Goal: Transaction & Acquisition: Purchase product/service

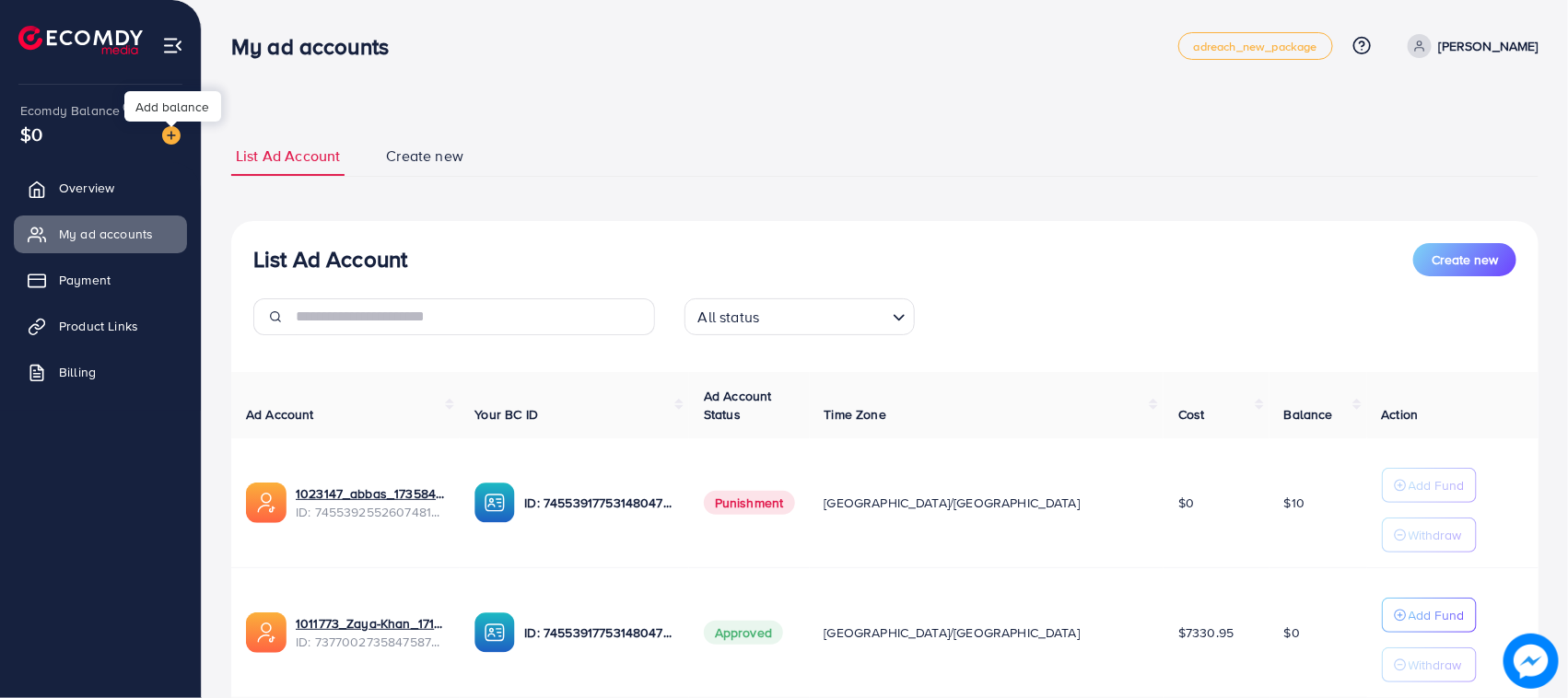
click at [170, 134] on img at bounding box center [172, 135] width 19 height 19
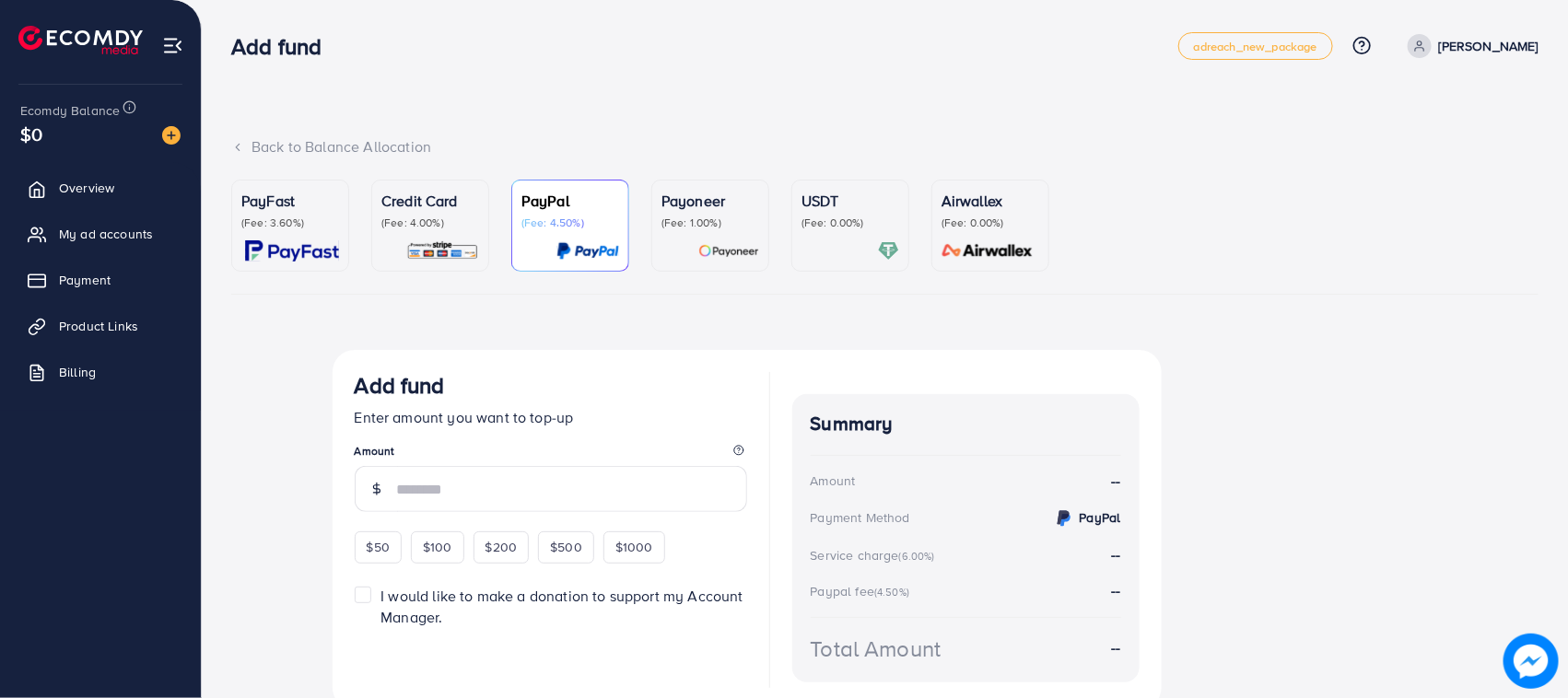
click at [421, 225] on p "(Fee: 4.00%)" at bounding box center [430, 223] width 98 height 15
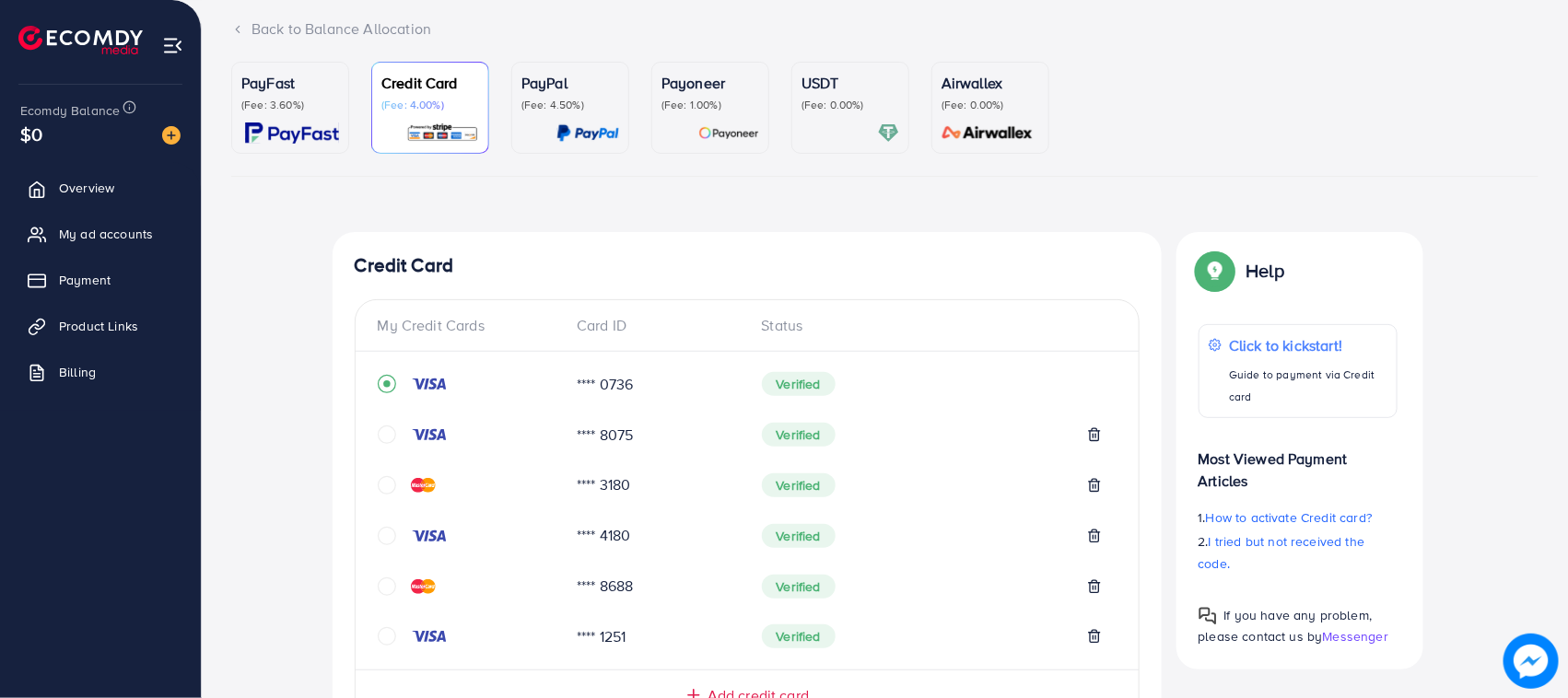
scroll to position [664, 0]
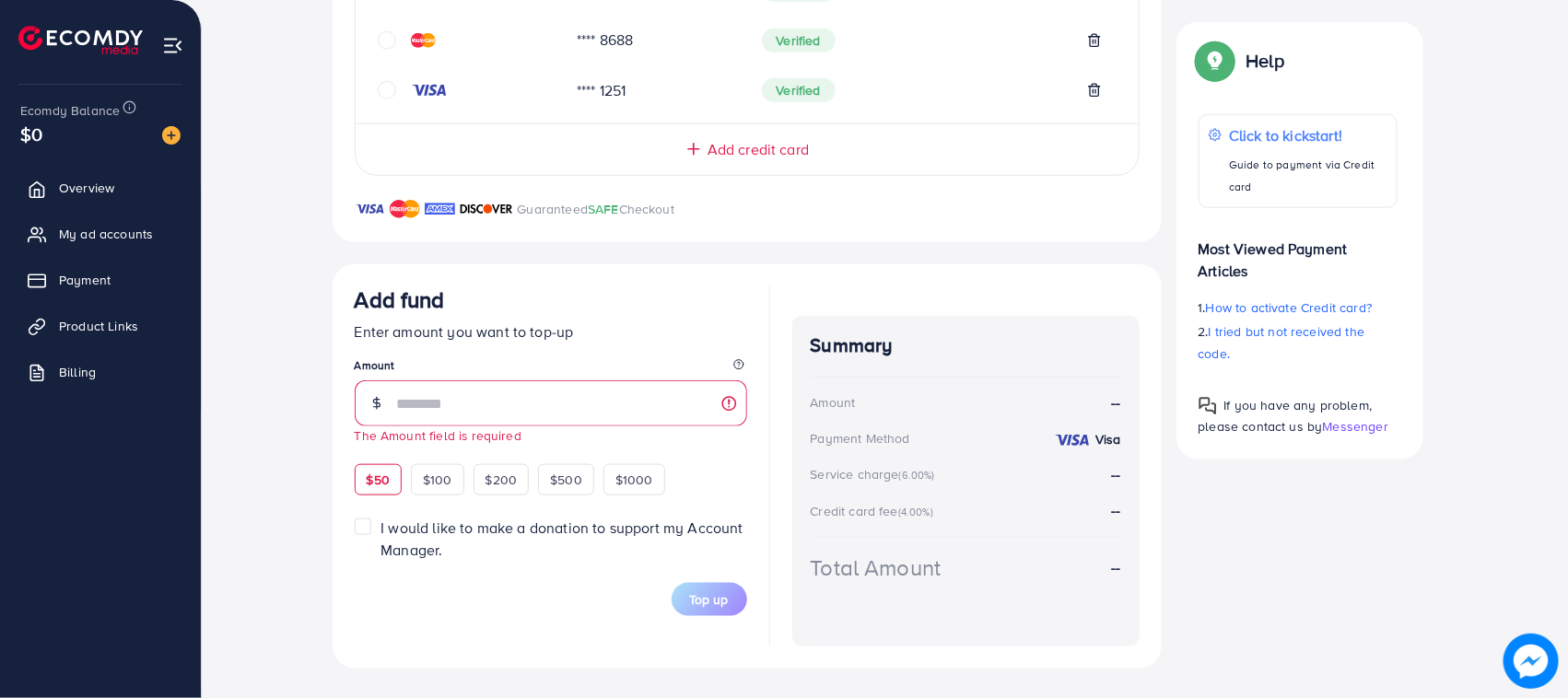
click at [370, 466] on div "$50" at bounding box center [378, 479] width 47 height 31
type input "**"
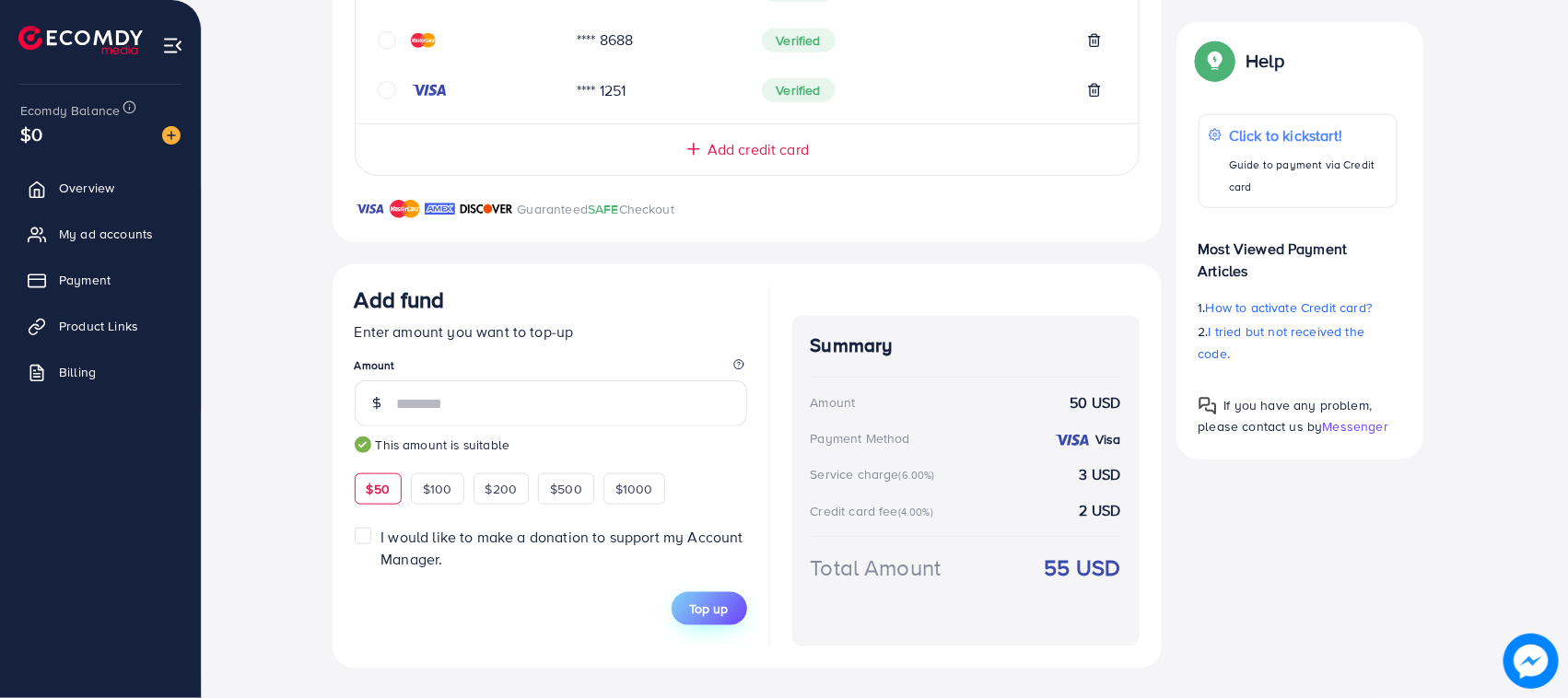
click at [727, 615] on span "Top up" at bounding box center [708, 609] width 39 height 19
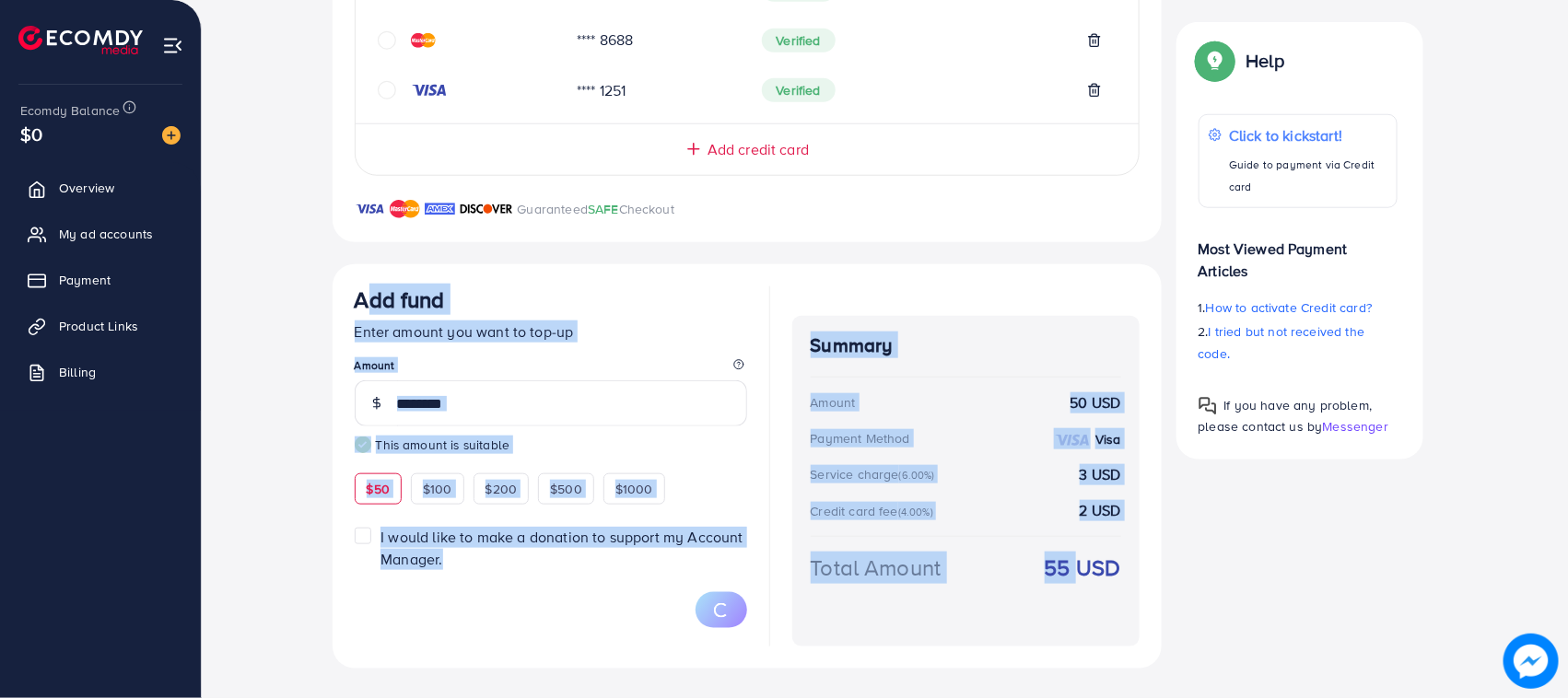
drag, startPoint x: 351, startPoint y: 288, endPoint x: 1136, endPoint y: 582, distance: 838.2
click at [1096, 578] on div "Add fund Enter amount you want to top-up Amount ** This amount is suitable $50 …" at bounding box center [747, 466] width 829 height 404
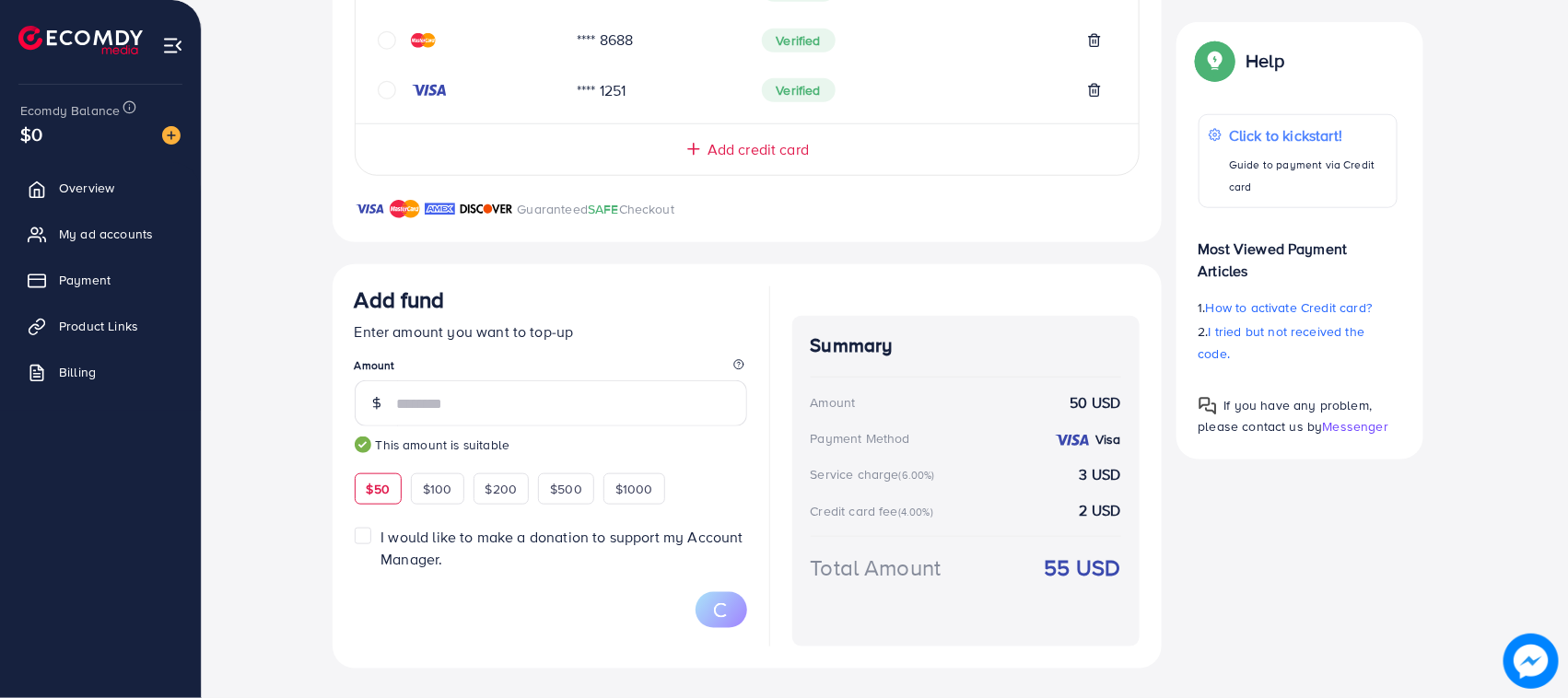
click at [1142, 582] on div "Add fund Enter amount you want to top-up Amount ** This amount is suitable $50 …" at bounding box center [747, 466] width 829 height 404
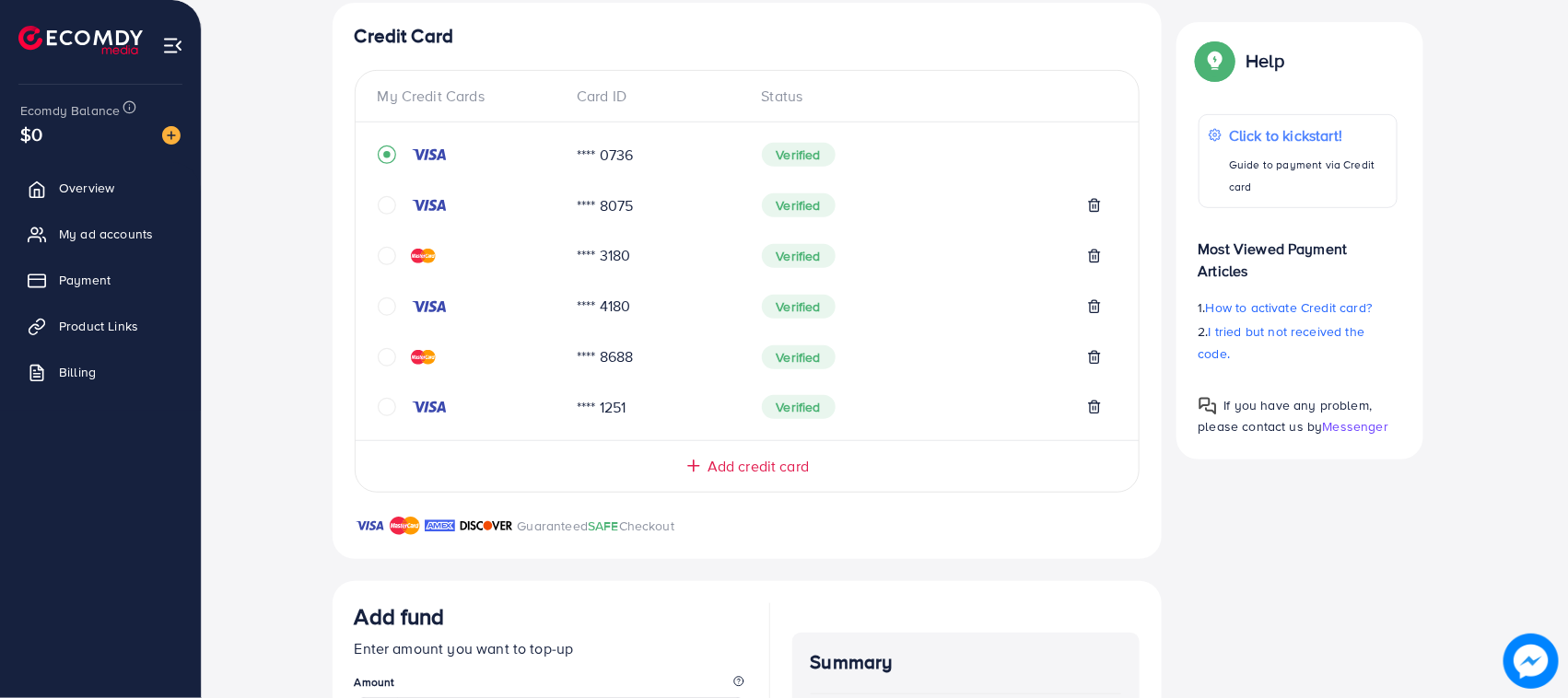
scroll to position [576, 0]
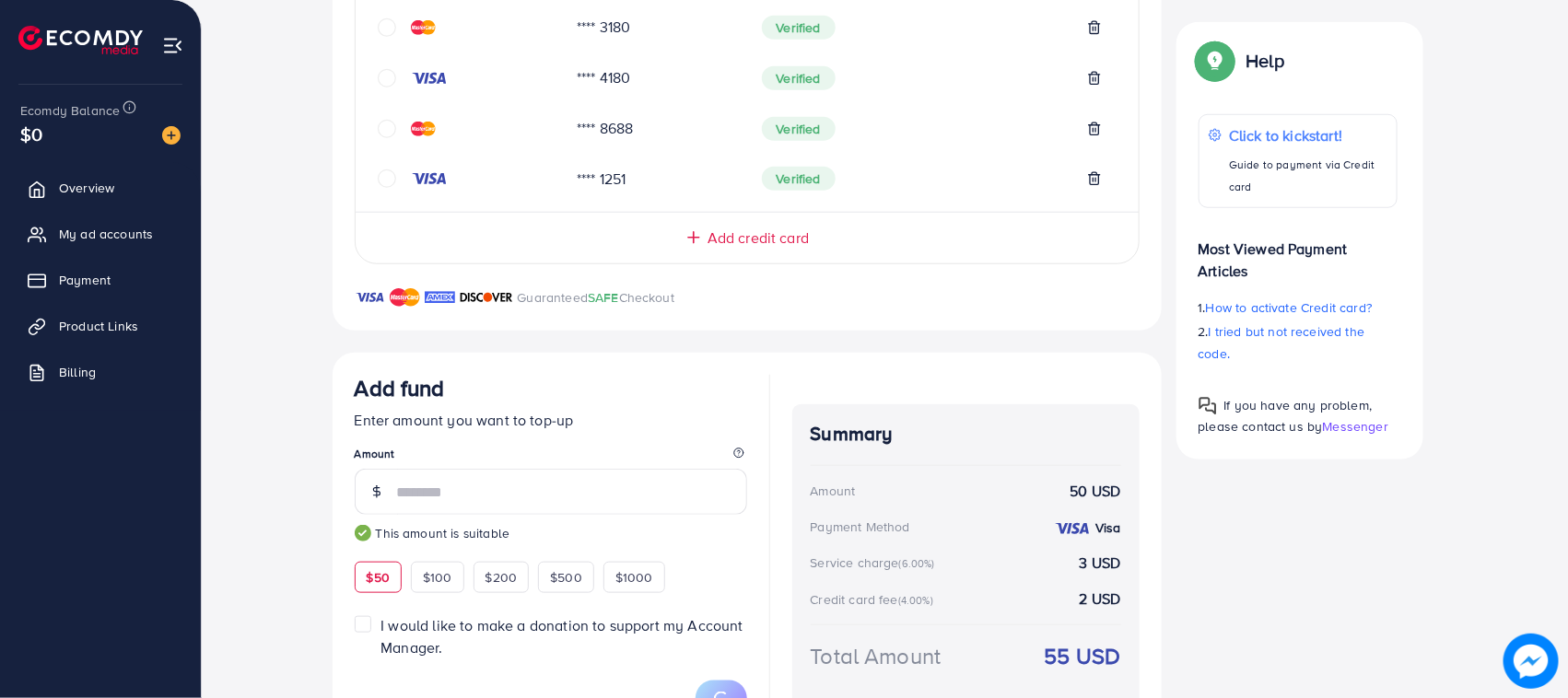
drag, startPoint x: 344, startPoint y: 380, endPoint x: 1126, endPoint y: 646, distance: 826.0
click at [1126, 646] on div "Add fund Enter amount you want to top-up Amount ** This amount is suitable $50 …" at bounding box center [747, 554] width 829 height 404
click at [1126, 642] on div "Summary Amount 50 USD Payment Method Visa Service charge (6.00%) 3 USD Credit c…" at bounding box center [966, 569] width 348 height 331
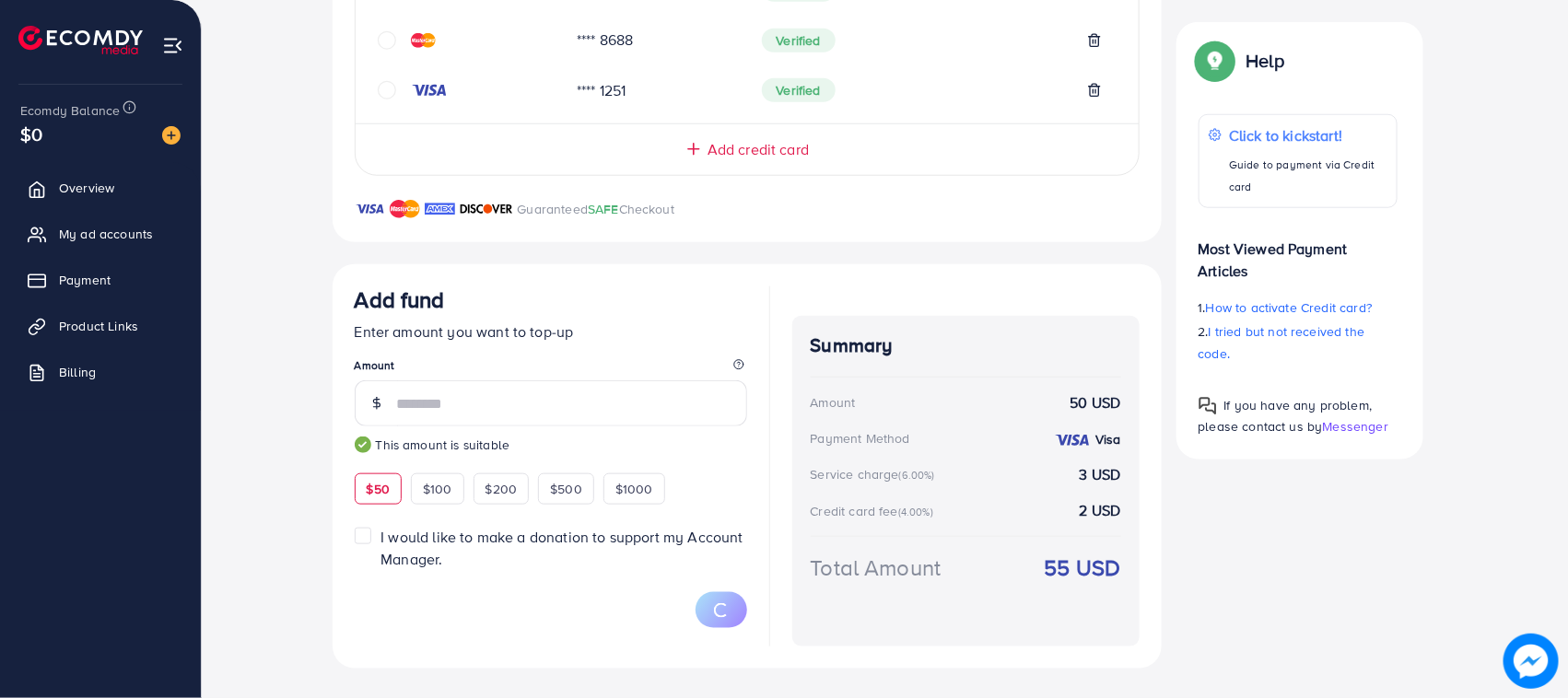
drag, startPoint x: 311, startPoint y: 300, endPoint x: 1136, endPoint y: 582, distance: 871.9
click at [1121, 582] on div "Top-up Success! Thanks you for your purchase. Please check your balance again. …" at bounding box center [884, 178] width 1307 height 983
click at [1139, 583] on div "Summary Amount 50 USD Payment Method Visa Service charge (6.00%) 3 USD Credit c…" at bounding box center [966, 481] width 348 height 331
click at [1139, 586] on div "Summary Amount 50 USD Payment Method Visa Service charge (6.00%) 3 USD Credit c…" at bounding box center [966, 481] width 348 height 331
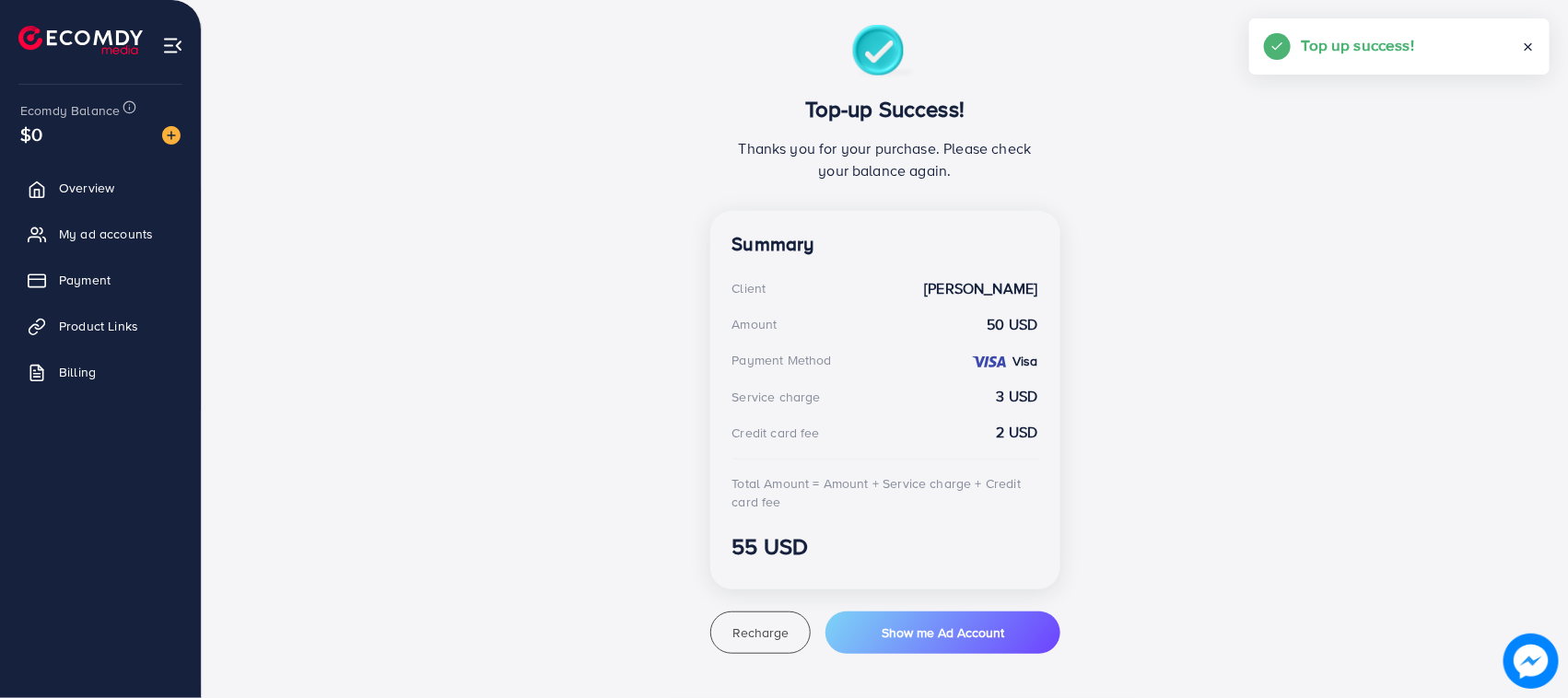
scroll to position [406, 0]
click at [136, 236] on span "My ad accounts" at bounding box center [111, 234] width 94 height 19
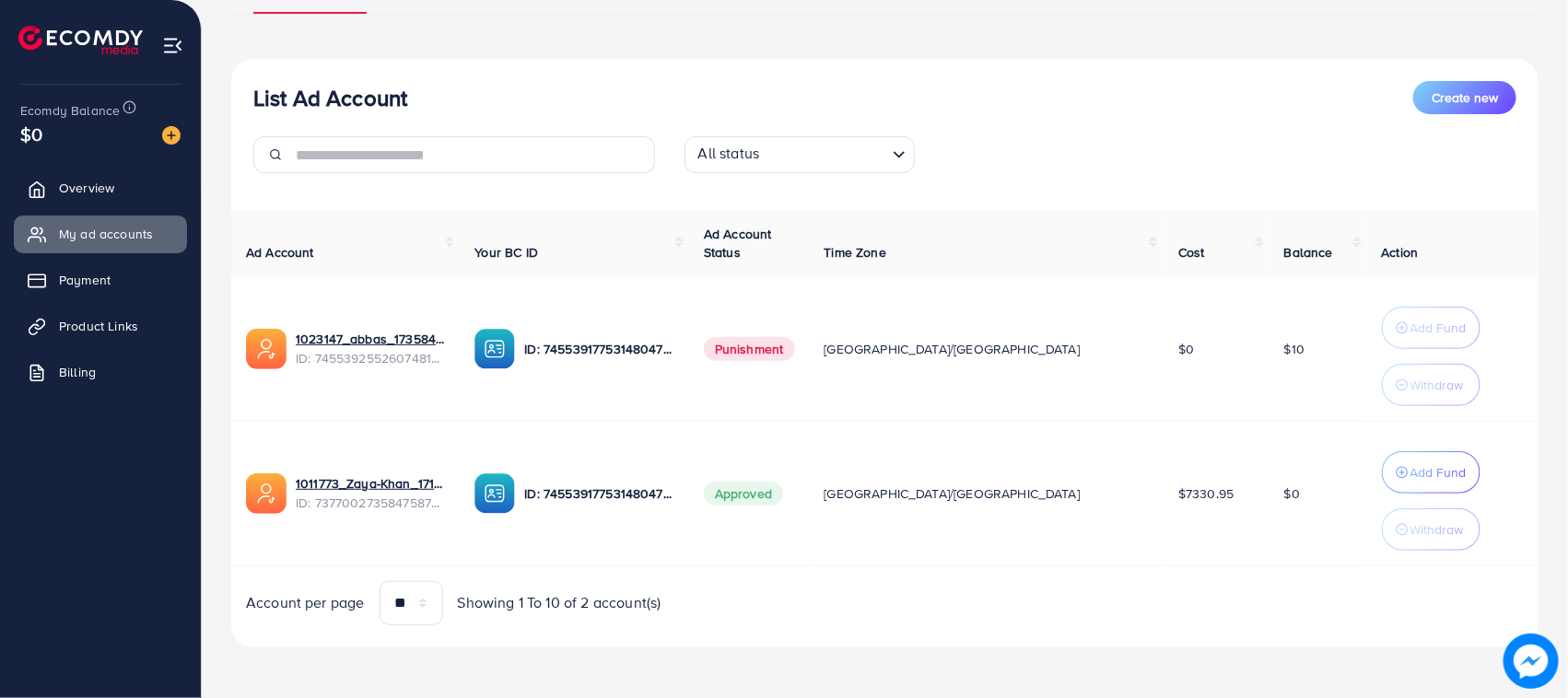
scroll to position [173, 0]
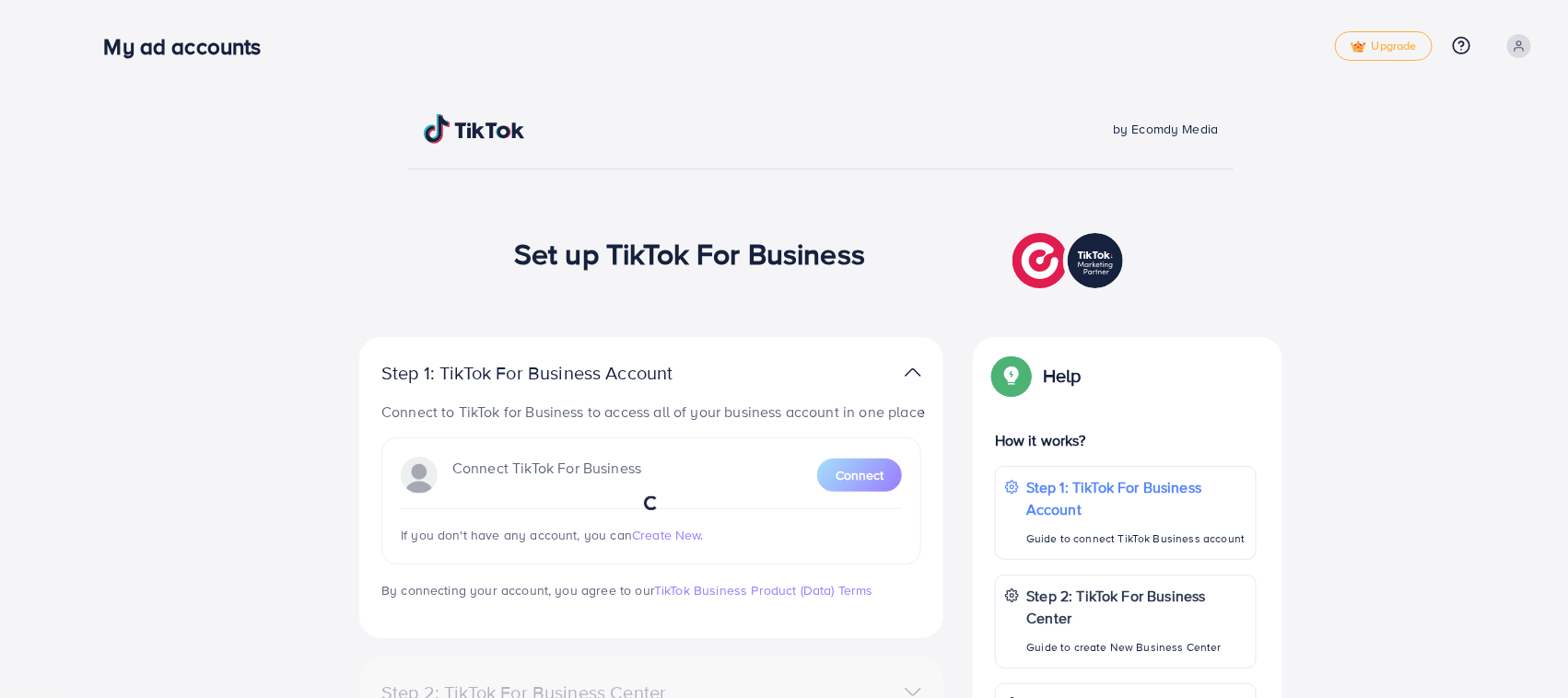
click at [739, 152] on div "by Ecomdy Media" at bounding box center [820, 142] width 824 height 55
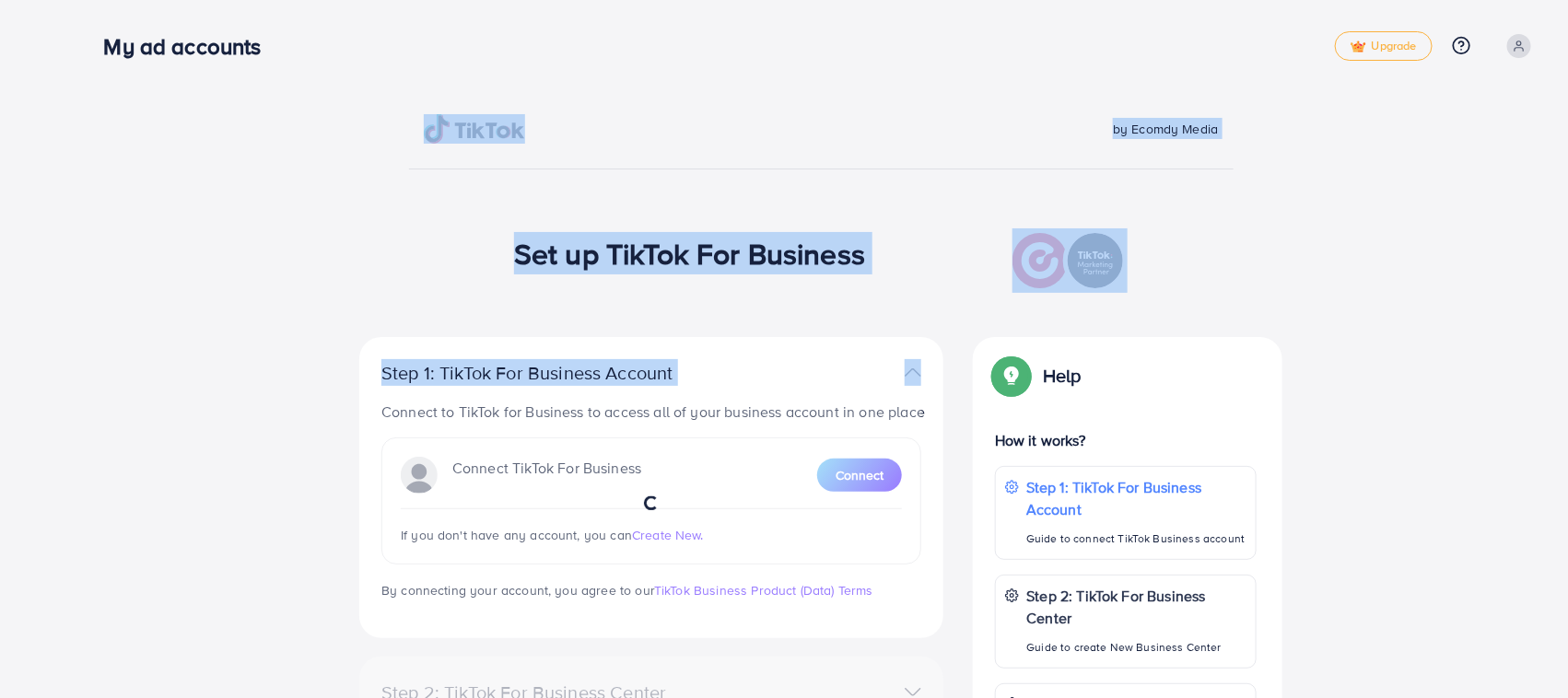
drag, startPoint x: 376, startPoint y: 131, endPoint x: 848, endPoint y: 121, distance: 472.1
click at [914, 355] on div "by Ecomdy Media Set up TikTok For Business Step 1: TikTok For Business Account …" at bounding box center [821, 561] width 1327 height 893
click at [820, 100] on div "by Ecomdy Media Set up TikTok For Business Step 1: TikTok For Business Account …" at bounding box center [820, 519] width 1494 height 1037
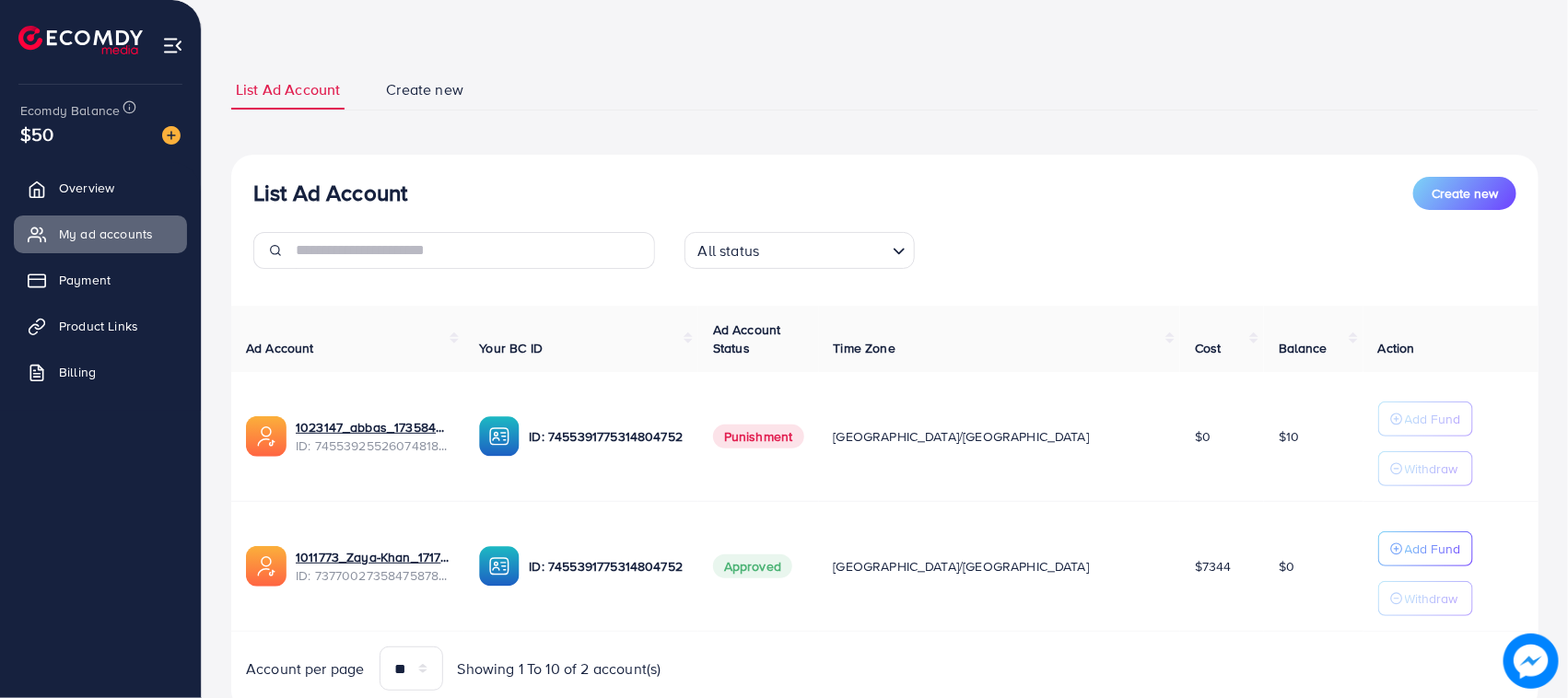
scroll to position [134, 0]
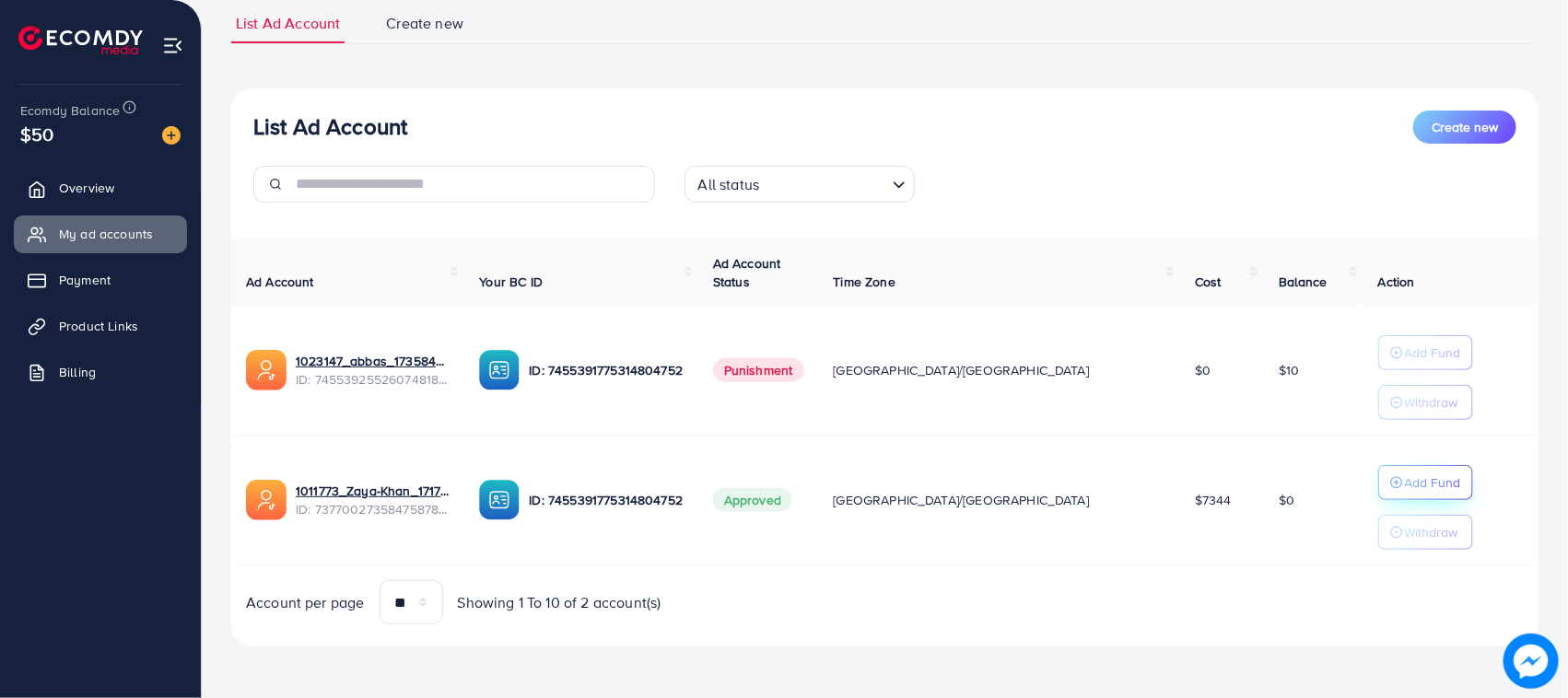
click at [1411, 481] on p "Add Fund" at bounding box center [1433, 483] width 56 height 23
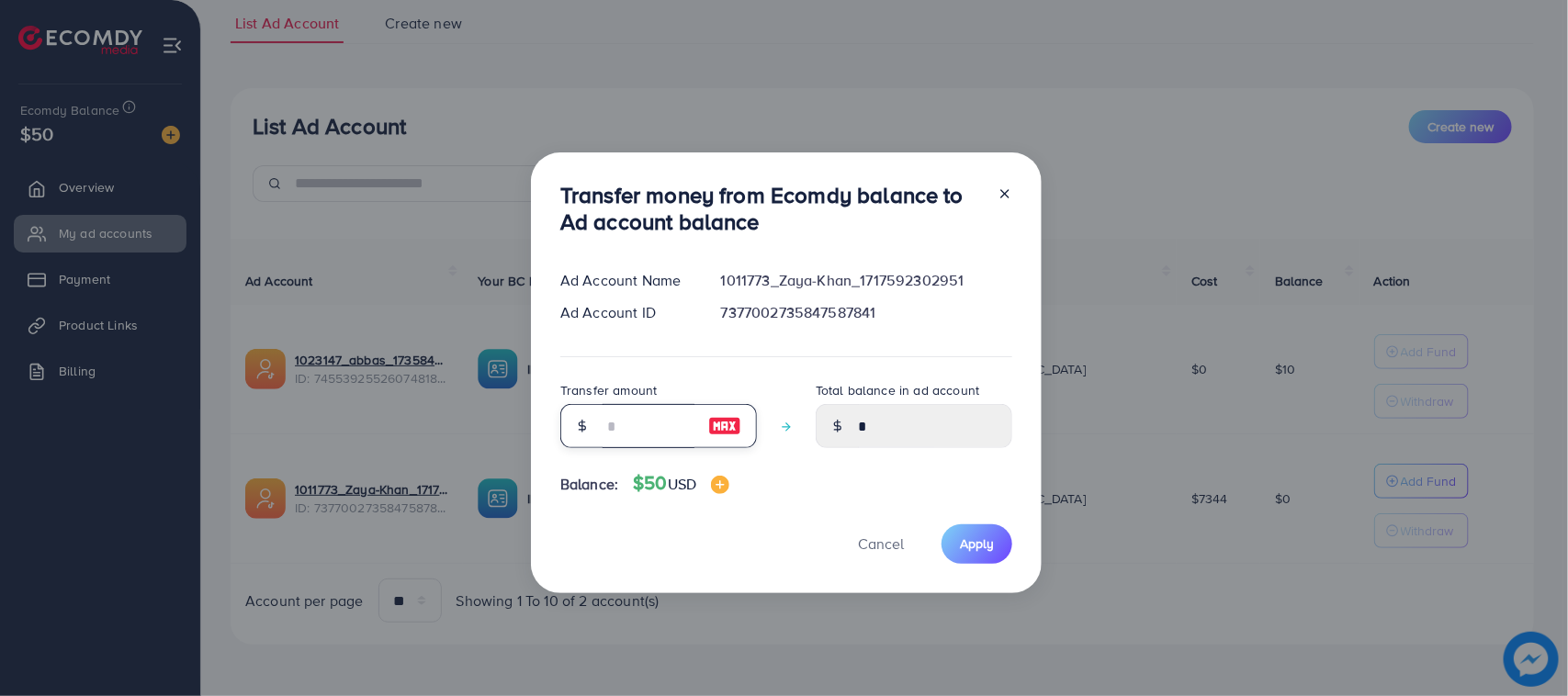
click at [660, 430] on input "number" at bounding box center [649, 425] width 92 height 44
type input "*"
type input "****"
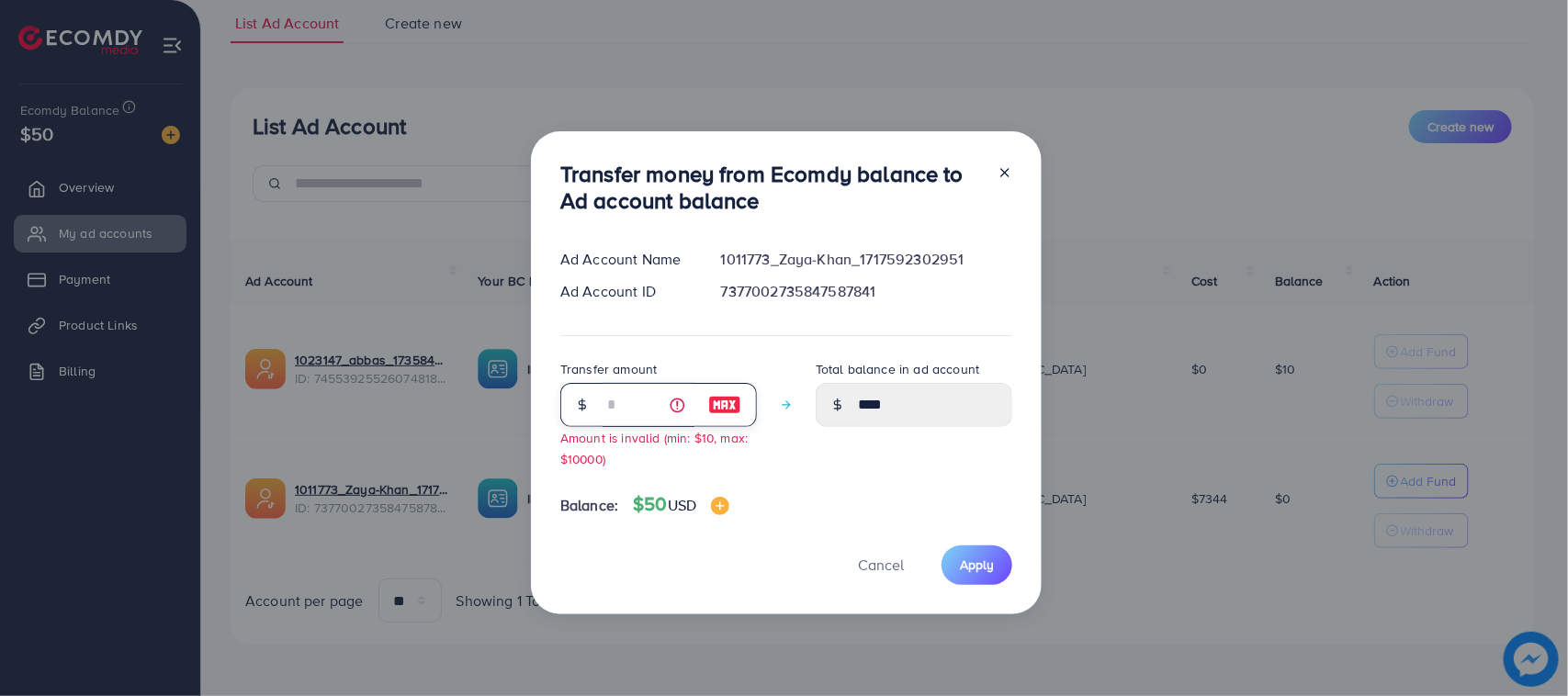
type input "**"
type input "*****"
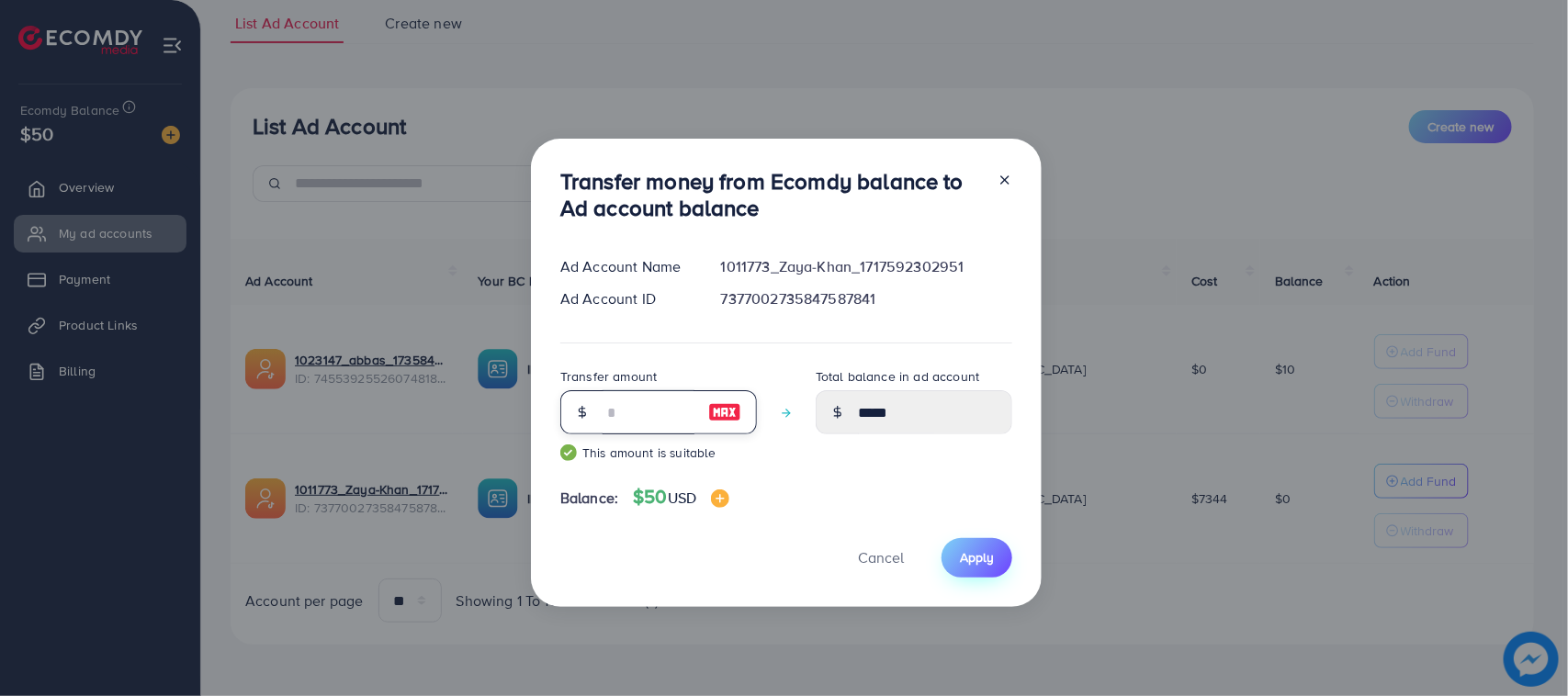
type input "**"
click at [985, 557] on span "Apply" at bounding box center [977, 557] width 34 height 19
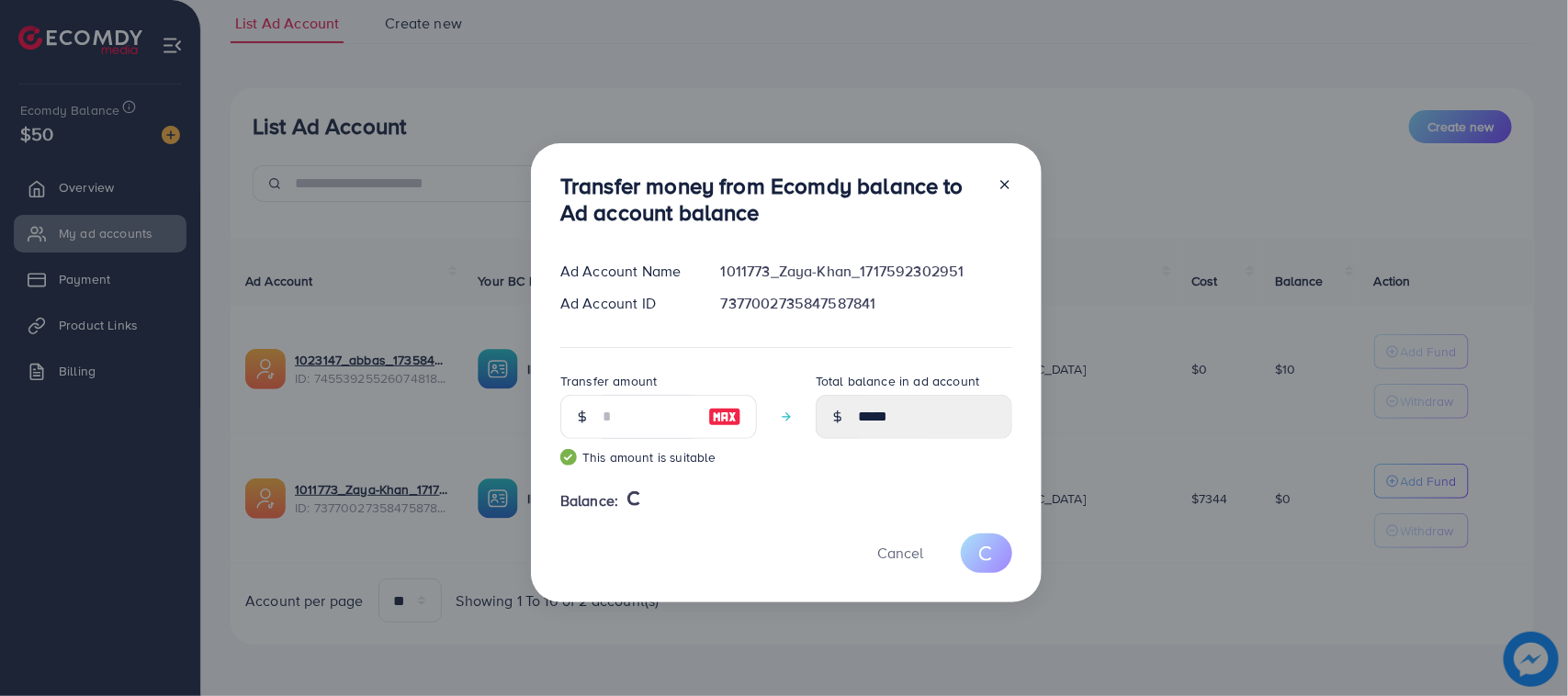
type input "*"
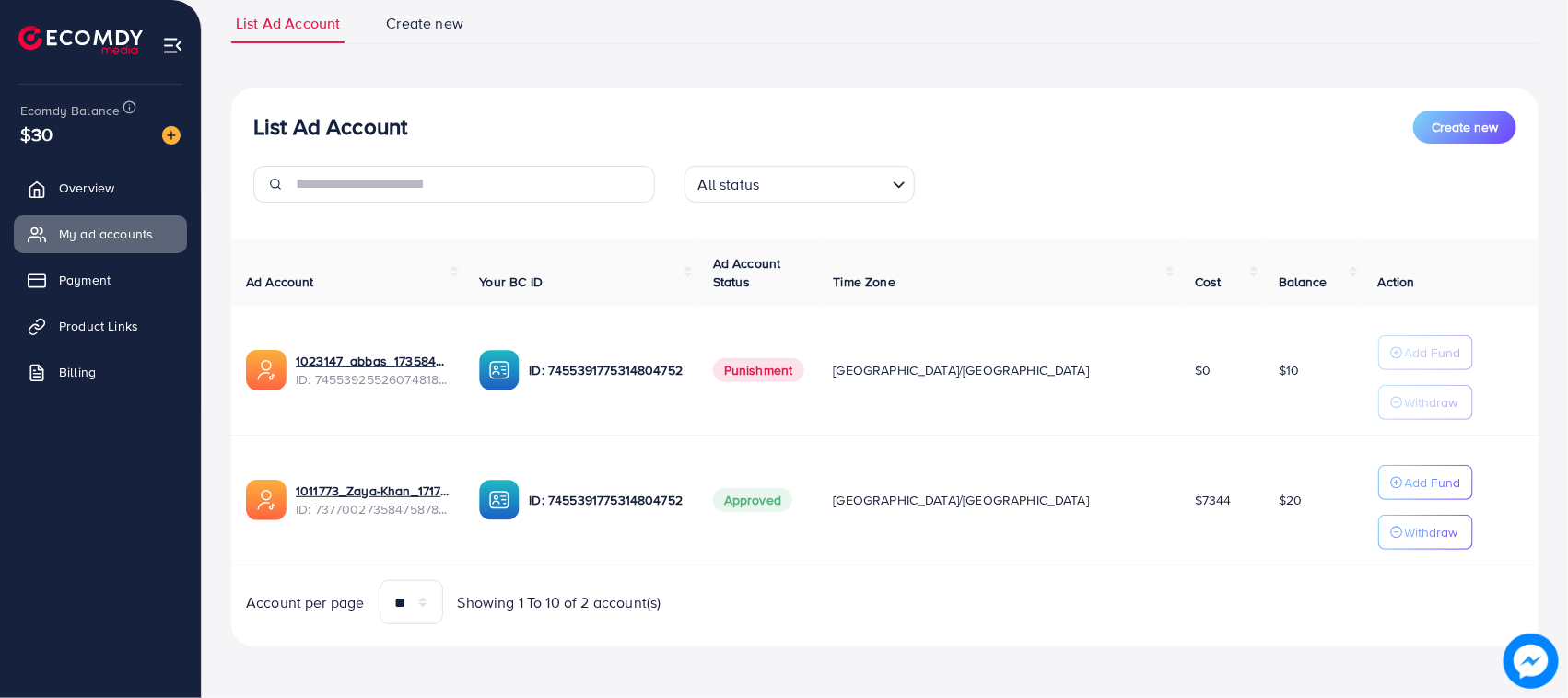
drag, startPoint x: 250, startPoint y: 117, endPoint x: 505, endPoint y: 130, distance: 255.3
click at [505, 130] on div "List Ad Account Create new All status Loading..." at bounding box center [884, 164] width 1307 height 107
click at [441, 83] on div "List Ad Account Create new List Ad Account Create new All status Loading... Ad …" at bounding box center [884, 325] width 1307 height 643
click at [287, 121] on h3 "List Ad Account" at bounding box center [331, 127] width 154 height 26
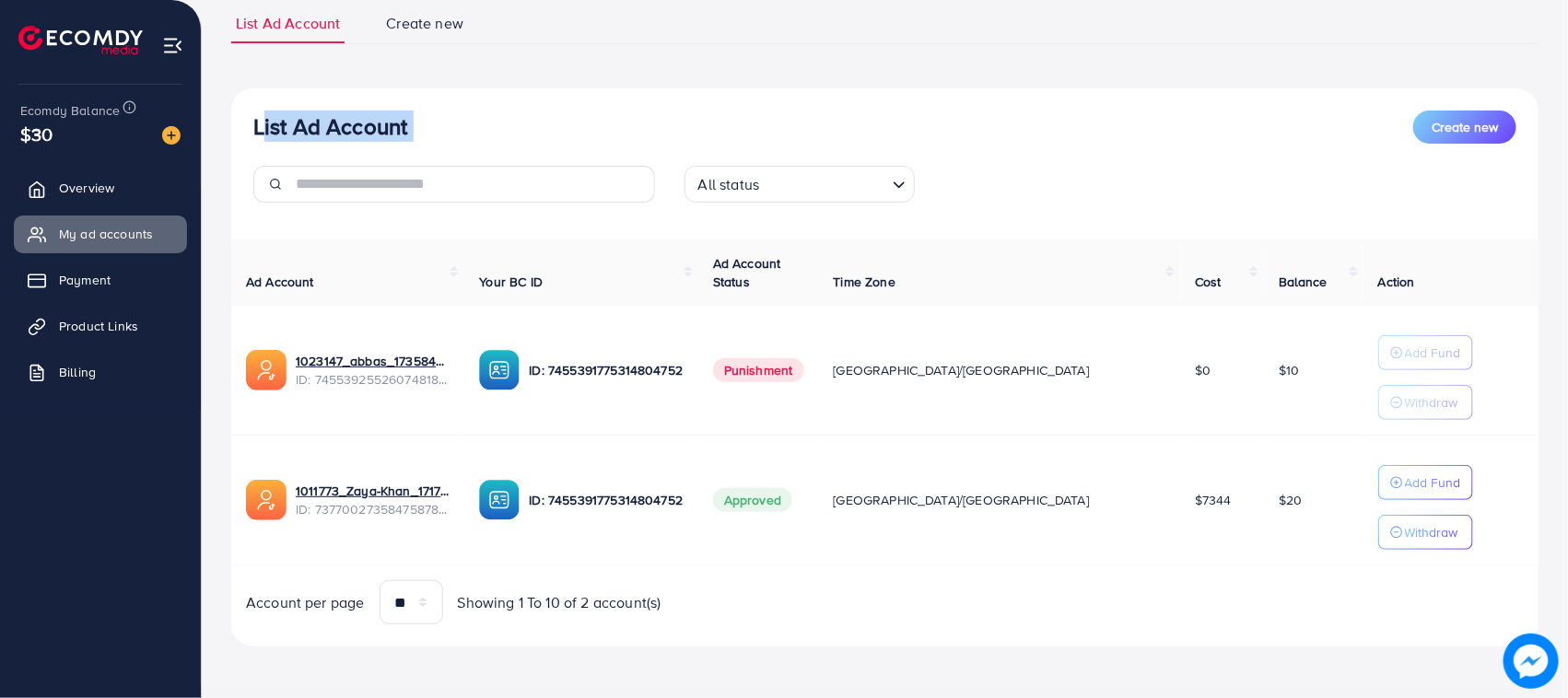
click at [287, 121] on h3 "List Ad Account" at bounding box center [331, 127] width 154 height 26
click at [417, 126] on div "List Ad Account Create new" at bounding box center [885, 127] width 1263 height 33
drag, startPoint x: 417, startPoint y: 126, endPoint x: 242, endPoint y: 108, distance: 175.9
click at [254, 111] on div "List Ad Account Create new" at bounding box center [885, 127] width 1263 height 33
click at [241, 107] on div "List Ad Account Create new All status Loading... Ad Account Your BC ID Ad Accou…" at bounding box center [884, 367] width 1307 height 559
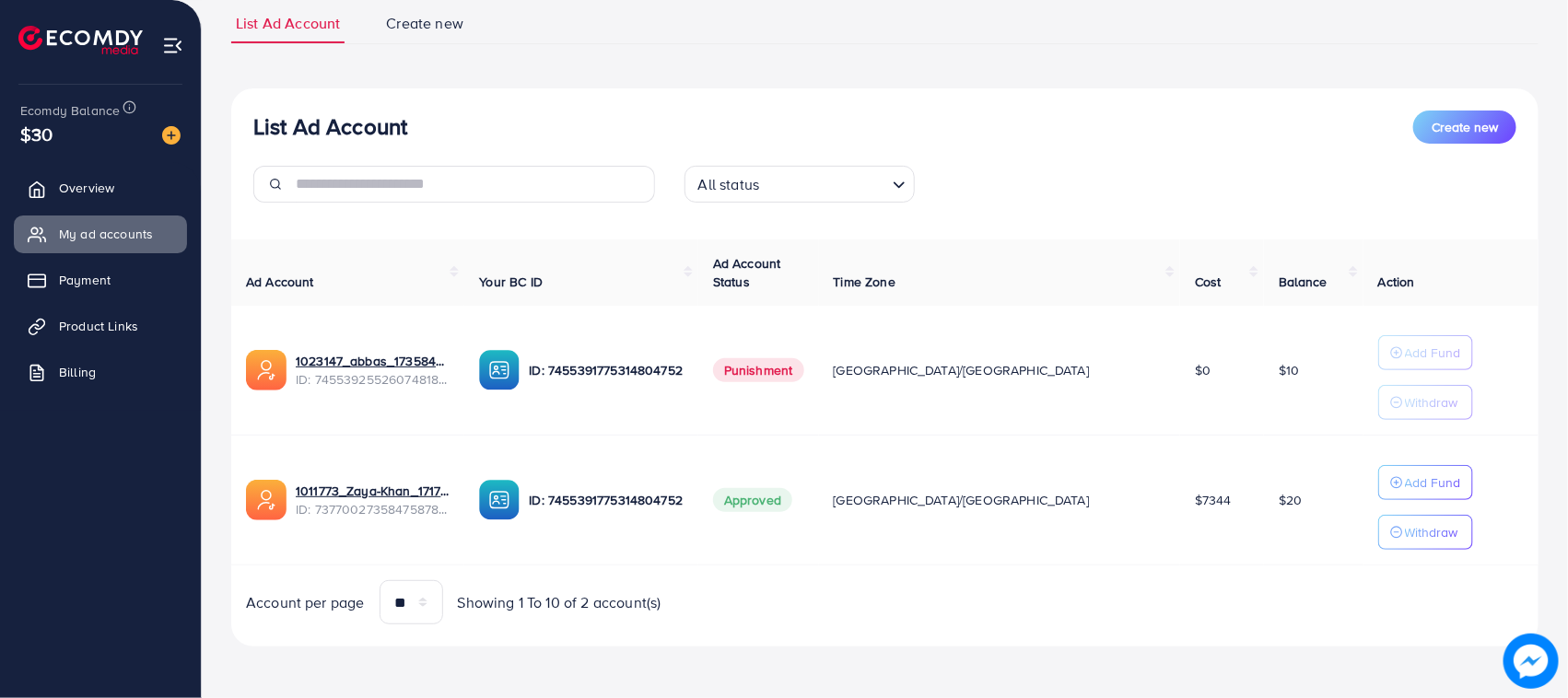
drag, startPoint x: 241, startPoint y: 107, endPoint x: 387, endPoint y: 124, distance: 147.0
click at [387, 124] on div "List Ad Account Create new All status Loading... Ad Account Your BC ID Ad Accou…" at bounding box center [884, 367] width 1307 height 559
click at [411, 124] on div "List Ad Account Create new" at bounding box center [885, 127] width 1263 height 33
drag, startPoint x: 411, startPoint y: 124, endPoint x: 256, endPoint y: 104, distance: 156.3
click at [257, 104] on div "List Ad Account Create new All status Loading... Ad Account Your BC ID Ad Accou…" at bounding box center [884, 367] width 1307 height 559
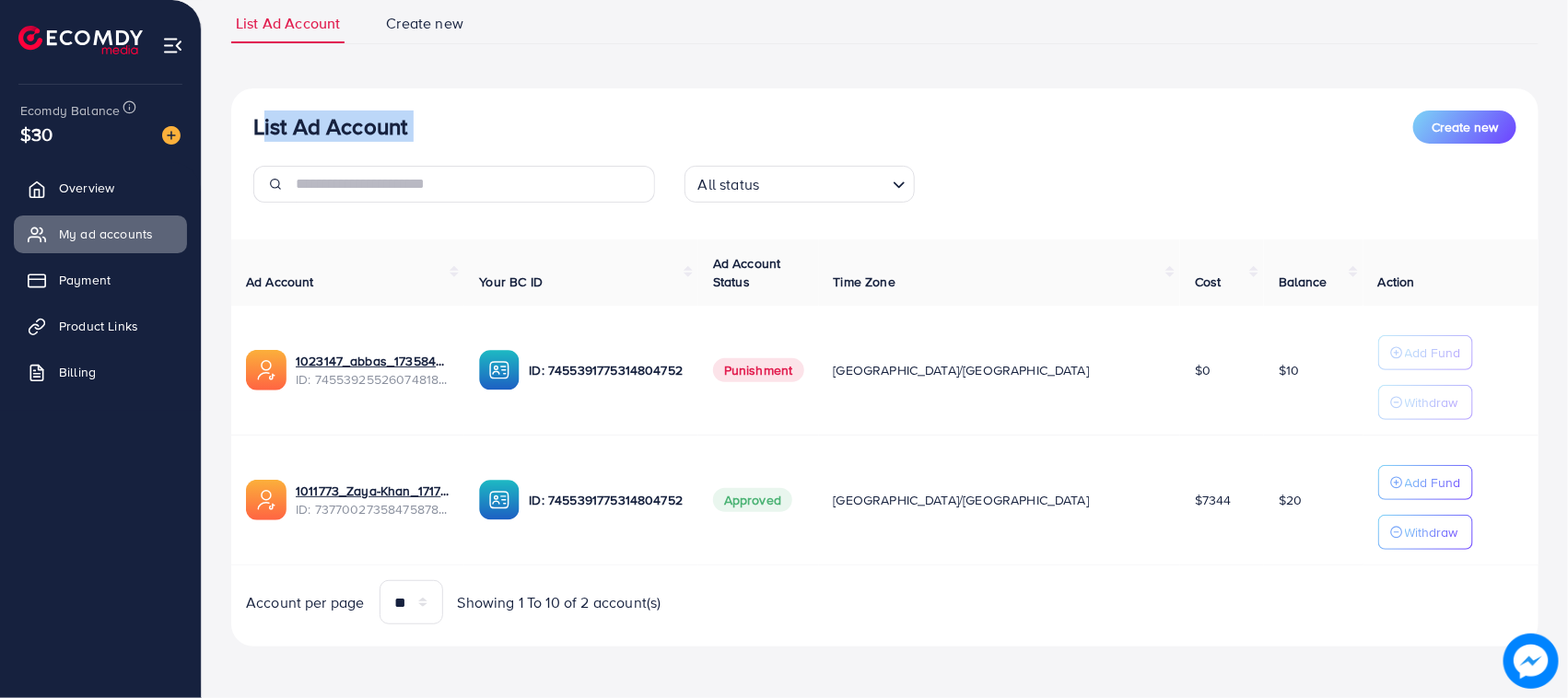
click at [256, 104] on div "List Ad Account Create new All status Loading... Ad Account Your BC ID Ad Accou…" at bounding box center [884, 367] width 1307 height 559
drag, startPoint x: 256, startPoint y: 104, endPoint x: 428, endPoint y: 140, distance: 175.7
click at [428, 140] on div "List Ad Account Create new All status Loading... Ad Account Your BC ID Ad Accou…" at bounding box center [884, 367] width 1307 height 559
click at [433, 140] on div "List Ad Account Create new" at bounding box center [885, 127] width 1263 height 33
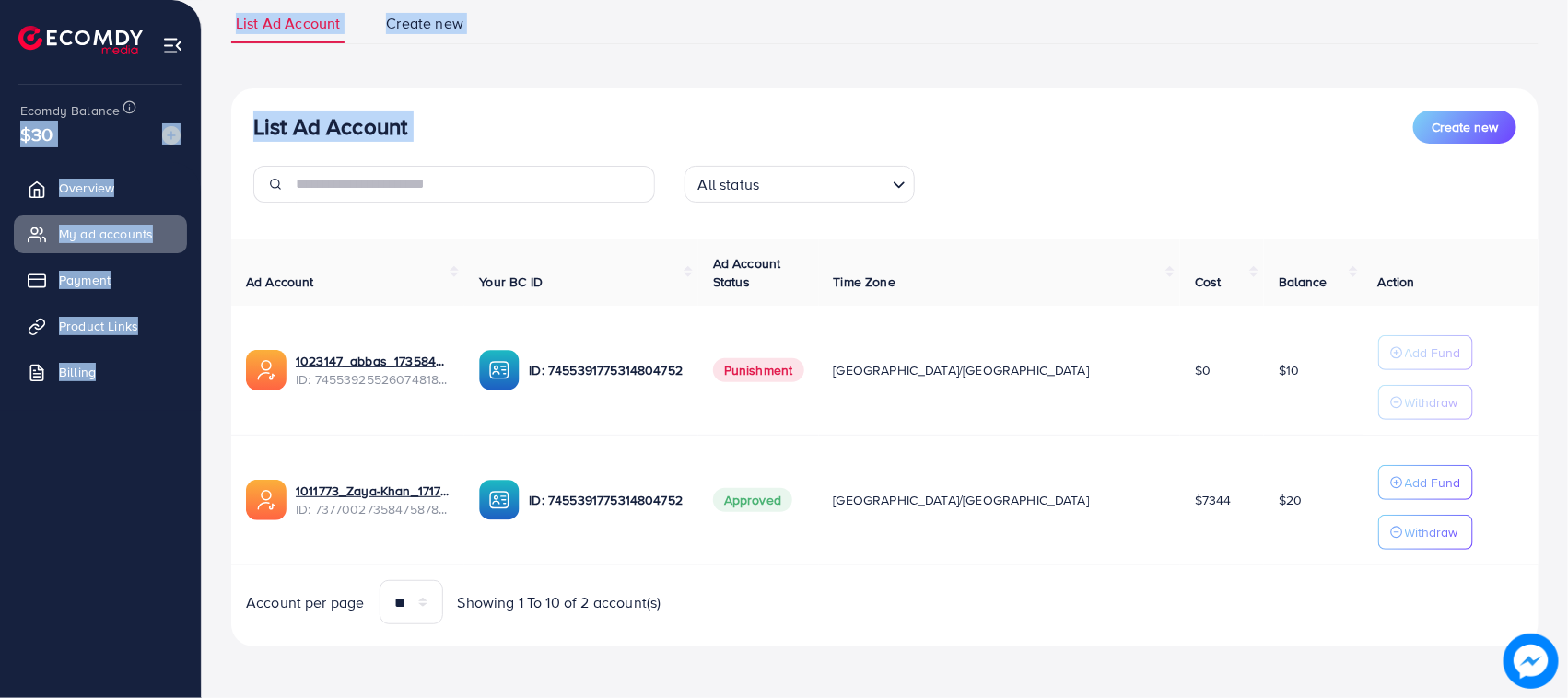
drag, startPoint x: 433, startPoint y: 140, endPoint x: 195, endPoint y: 108, distance: 240.1
click at [195, 108] on div "My ad accounts adreach_new_package Help Center Contact Support Plans and Pricin…" at bounding box center [784, 283] width 1568 height 830
click at [255, 127] on h3 "List Ad Account" at bounding box center [331, 127] width 154 height 26
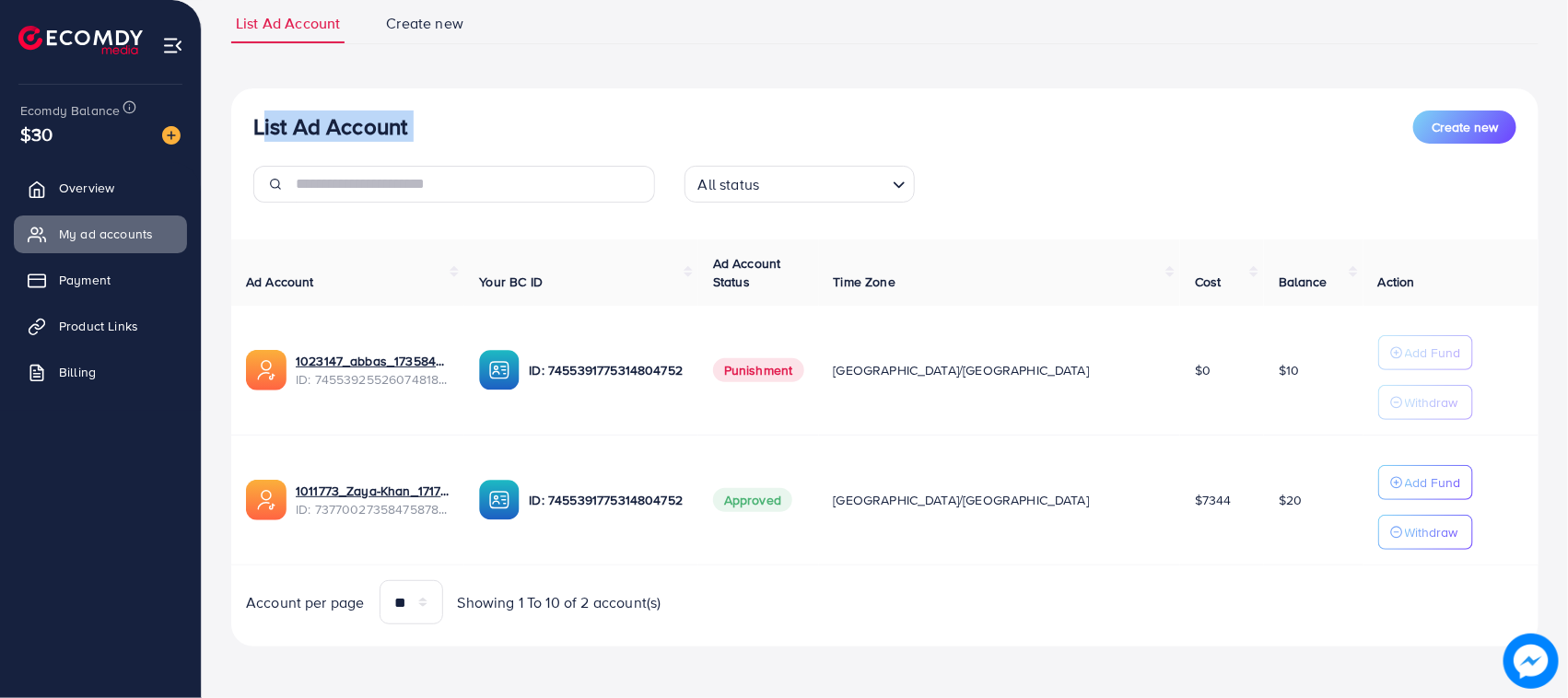
drag, startPoint x: 255, startPoint y: 127, endPoint x: 486, endPoint y: 146, distance: 231.8
click at [385, 146] on div "List Ad Account Create new All status Loading..." at bounding box center [884, 164] width 1307 height 107
click at [486, 146] on div "List Ad Account Create new All status Loading..." at bounding box center [884, 164] width 1307 height 107
